Goal: Task Accomplishment & Management: Manage account settings

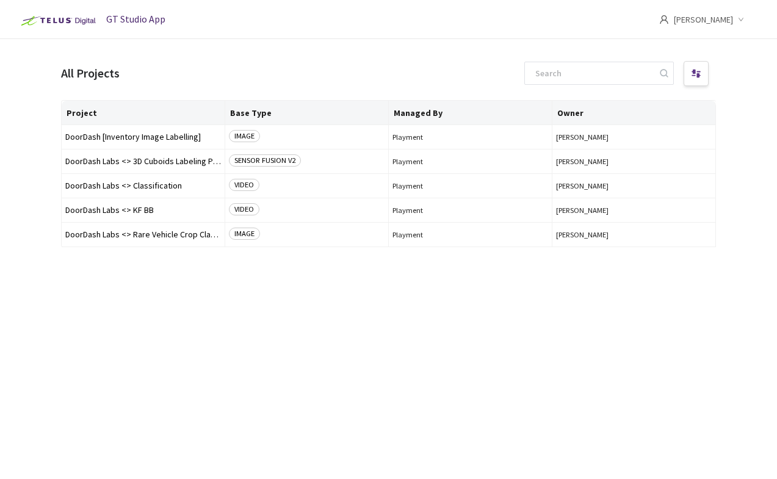
click at [143, 22] on span "GT Studio App" at bounding box center [135, 19] width 59 height 12
click at [210, 18] on header "GT Studio App Hitesh Manapragada" at bounding box center [388, 19] width 777 height 39
click at [720, 27] on span "[PERSON_NAME]" at bounding box center [703, 19] width 59 height 39
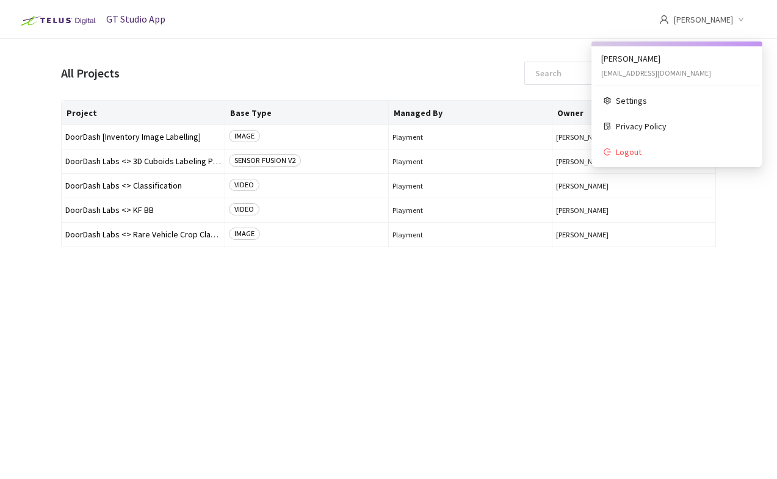
click at [705, 3] on span "[PERSON_NAME]" at bounding box center [703, 19] width 59 height 39
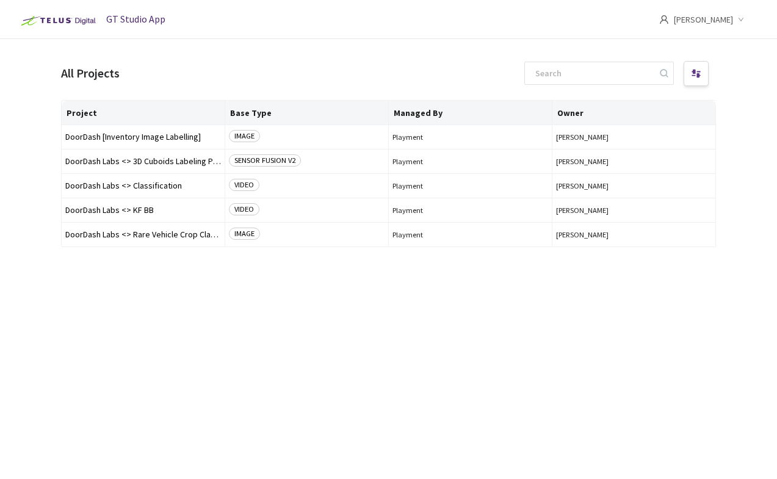
click at [684, 22] on span "[PERSON_NAME]" at bounding box center [703, 19] width 59 height 39
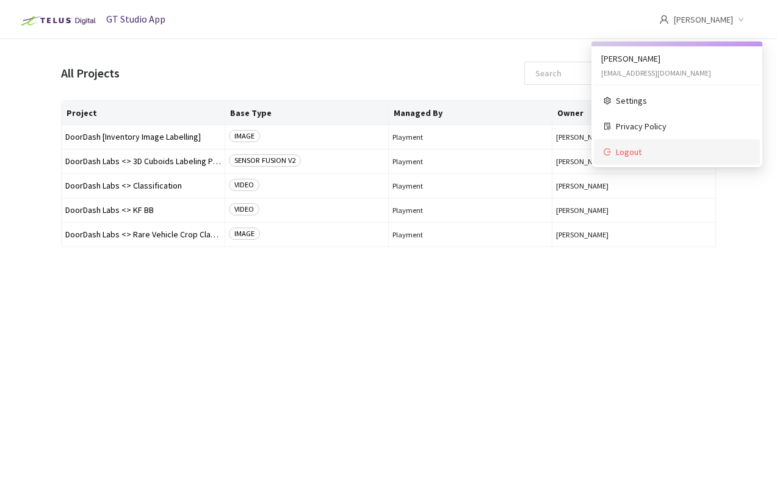
click at [623, 160] on li "Logout" at bounding box center [677, 152] width 166 height 26
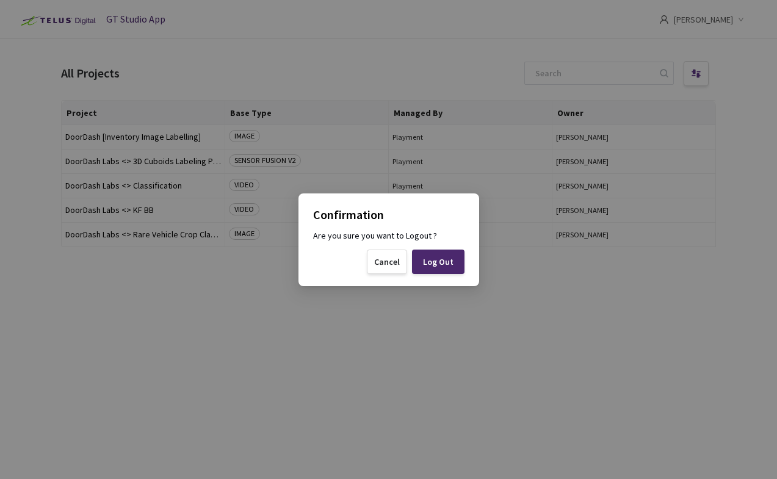
click at [442, 259] on div "Log Out" at bounding box center [438, 262] width 31 height 10
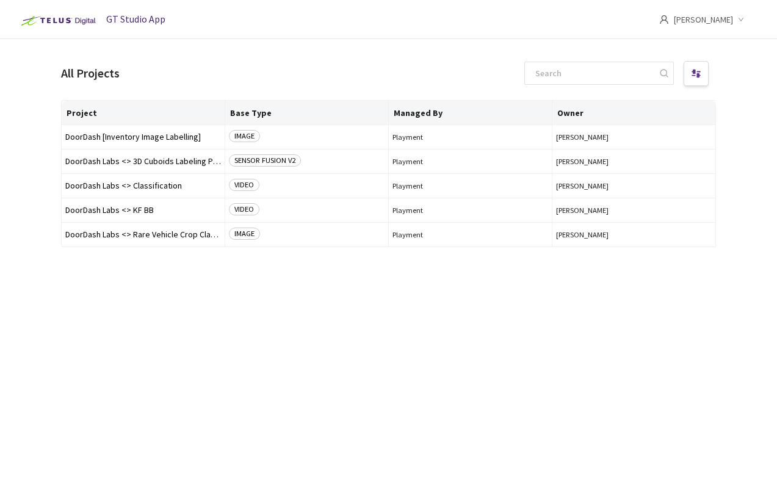
drag, startPoint x: 130, startPoint y: 19, endPoint x: 126, endPoint y: 28, distance: 9.9
click at [130, 19] on span "GT Studio App" at bounding box center [135, 19] width 59 height 12
click at [98, 66] on div "All Projects" at bounding box center [90, 74] width 59 height 18
click at [703, 23] on span "[PERSON_NAME]" at bounding box center [703, 19] width 59 height 39
